Goal: Entertainment & Leisure: Consume media (video, audio)

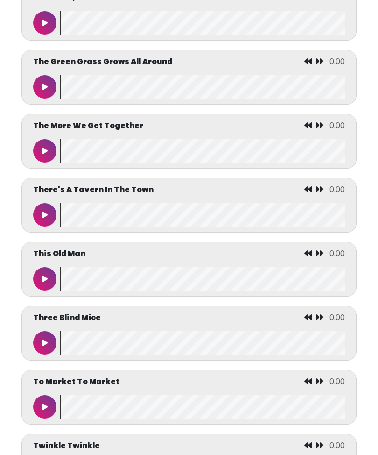
scroll to position [4076, 0]
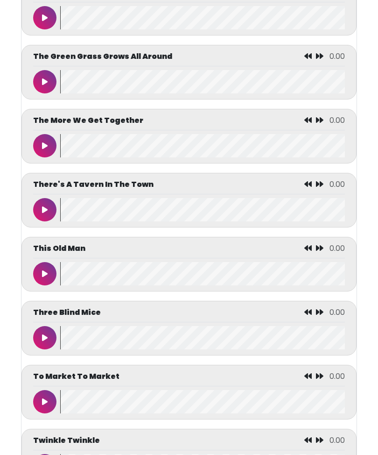
click at [43, 214] on icon at bounding box center [45, 210] width 6 height 7
click at [42, 221] on button at bounding box center [44, 209] width 23 height 23
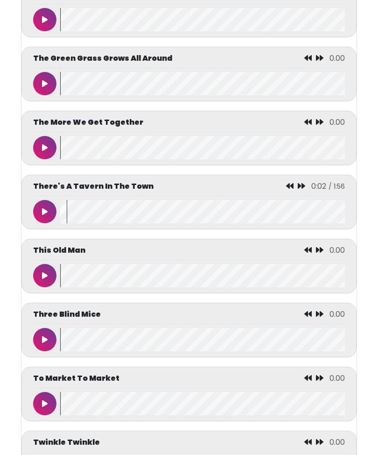
scroll to position [4075, 0]
click at [43, 216] on icon at bounding box center [45, 211] width 6 height 7
click at [48, 223] on button at bounding box center [44, 211] width 23 height 23
click at [52, 223] on button at bounding box center [44, 211] width 23 height 23
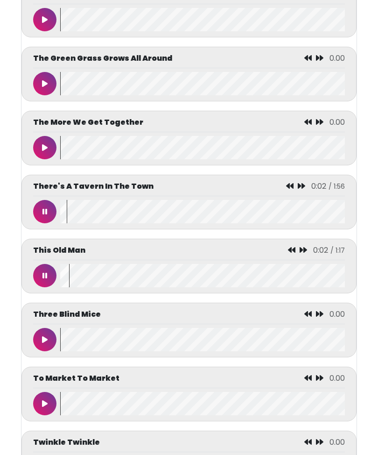
click at [47, 223] on button at bounding box center [44, 211] width 23 height 23
click at [48, 287] on button at bounding box center [44, 275] width 23 height 23
click at [50, 223] on button at bounding box center [44, 211] width 23 height 23
click at [61, 223] on wave at bounding box center [202, 211] width 285 height 23
click at [71, 223] on wave at bounding box center [202, 211] width 285 height 23
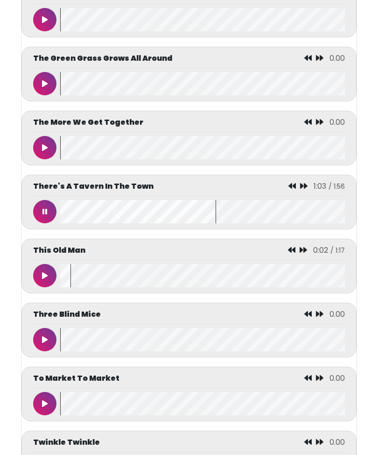
click at [82, 223] on wave at bounding box center [202, 211] width 285 height 23
click at [51, 287] on button at bounding box center [44, 275] width 23 height 23
click at [35, 223] on button at bounding box center [44, 211] width 23 height 23
click at [82, 223] on wave at bounding box center [202, 211] width 285 height 23
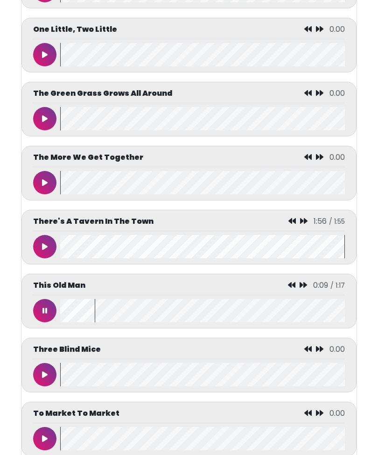
scroll to position [4037, 0]
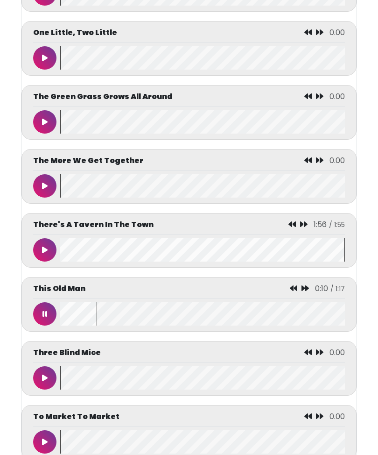
click at [44, 262] on button at bounding box center [44, 249] width 23 height 23
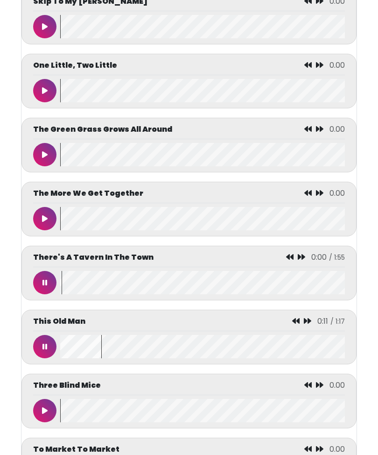
scroll to position [4001, 0]
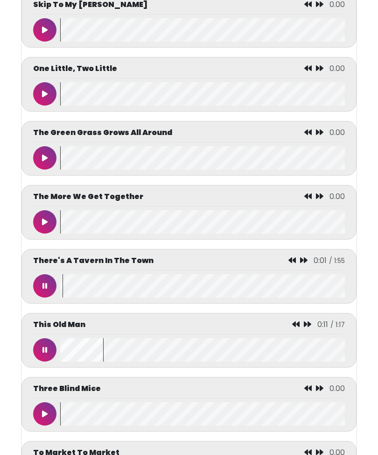
click at [54, 362] on button at bounding box center [44, 349] width 23 height 23
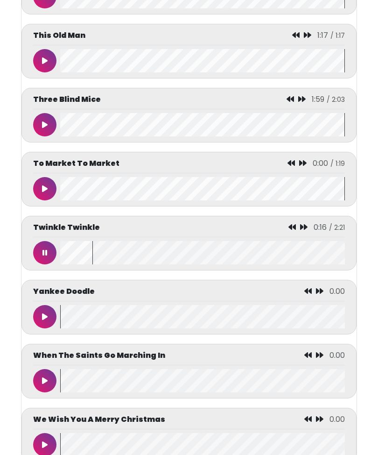
scroll to position [4289, 0]
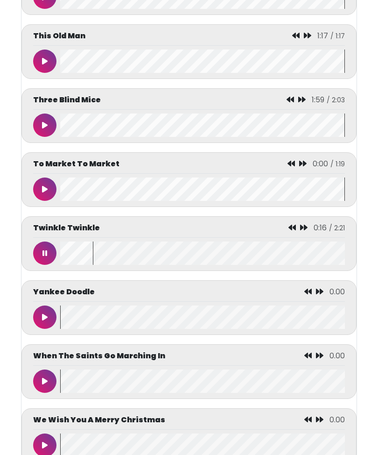
click at [48, 265] on button at bounding box center [44, 253] width 23 height 23
